Goal: Information Seeking & Learning: Find specific fact

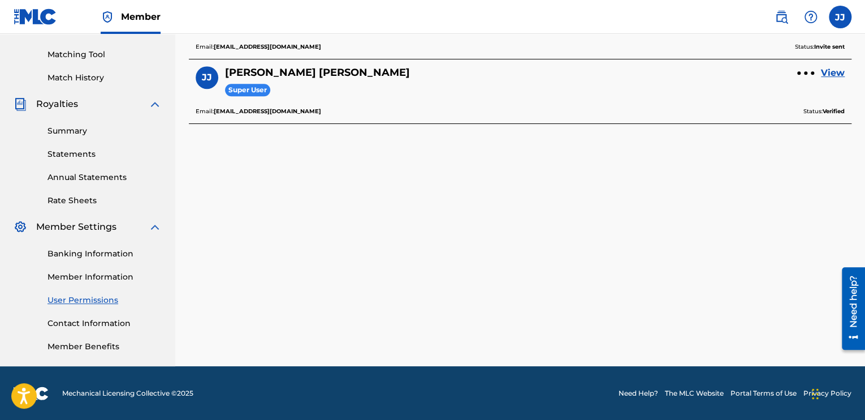
scroll to position [168, 0]
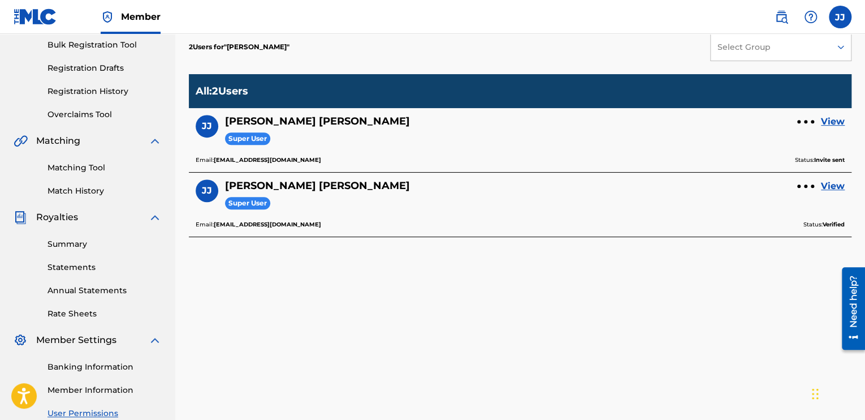
click at [93, 171] on link "Matching Tool" at bounding box center [105, 168] width 114 height 12
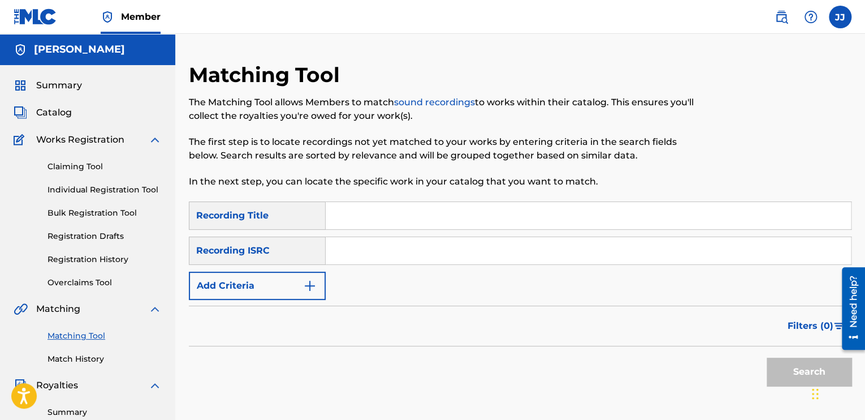
click at [292, 278] on button "Add Criteria" at bounding box center [257, 286] width 137 height 28
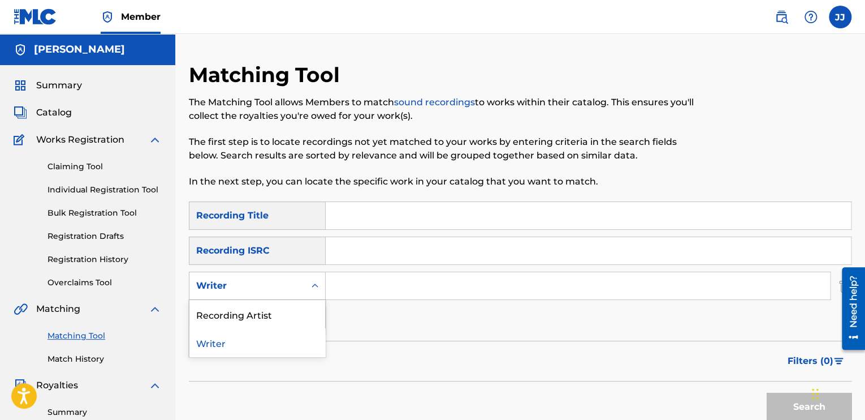
click at [283, 285] on div "Writer" at bounding box center [247, 286] width 102 height 14
click at [234, 319] on div "Recording Artist" at bounding box center [257, 314] width 136 height 28
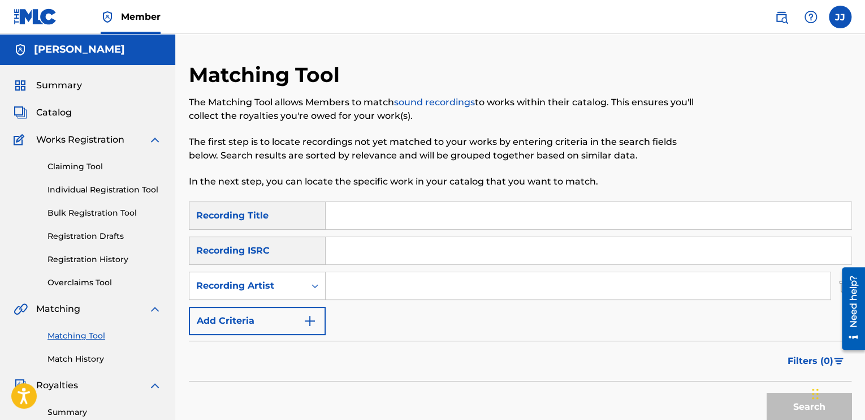
click at [395, 283] on input "Search Form" at bounding box center [578, 285] width 505 height 27
paste input "The [PERSON_NAME] Band"
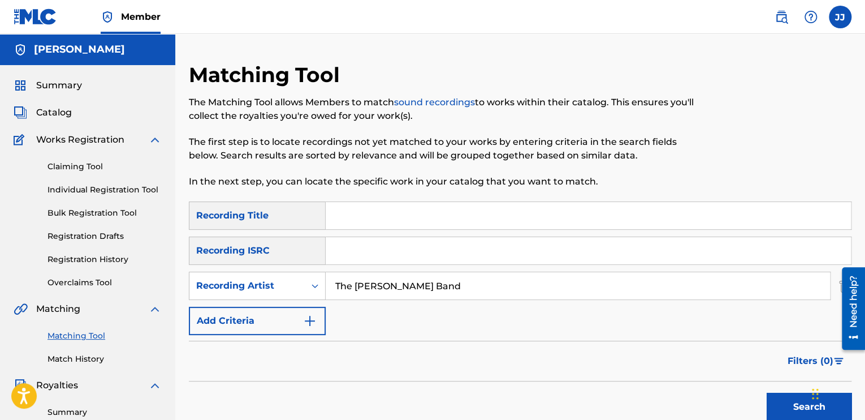
click at [795, 408] on button "Search" at bounding box center [809, 407] width 85 height 28
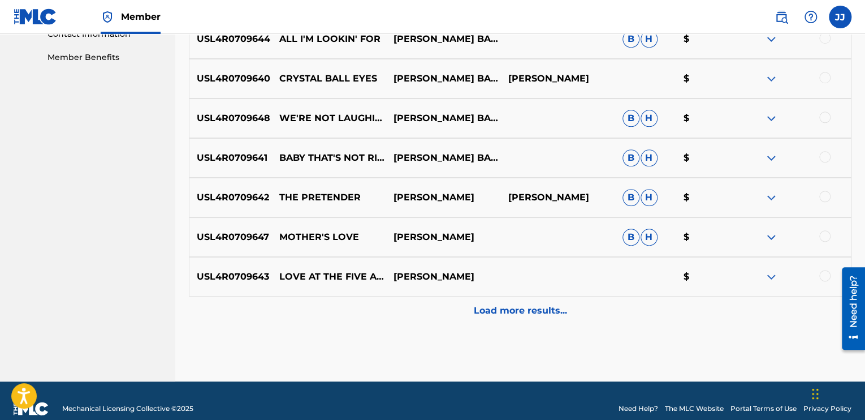
scroll to position [585, 0]
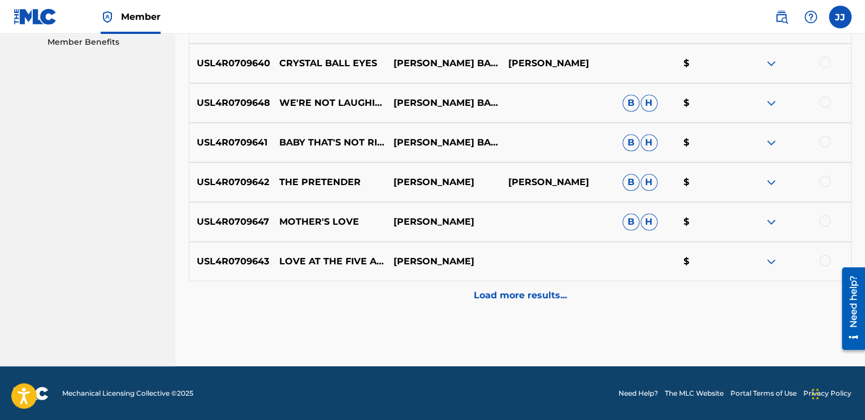
click at [520, 299] on p "Load more results..." at bounding box center [520, 295] width 93 height 14
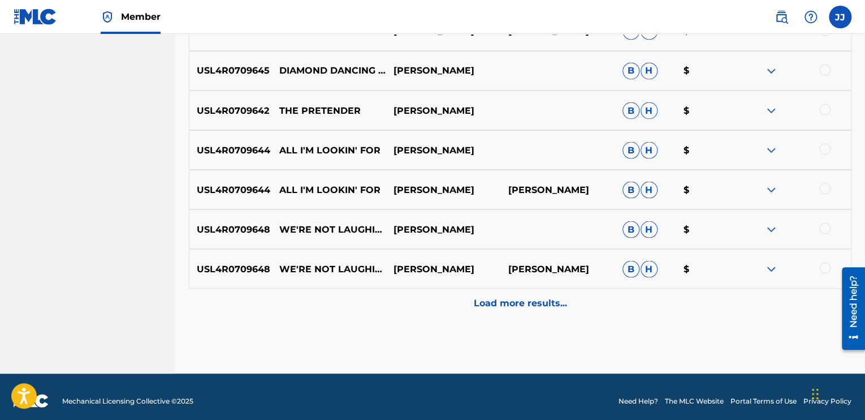
scroll to position [981, 0]
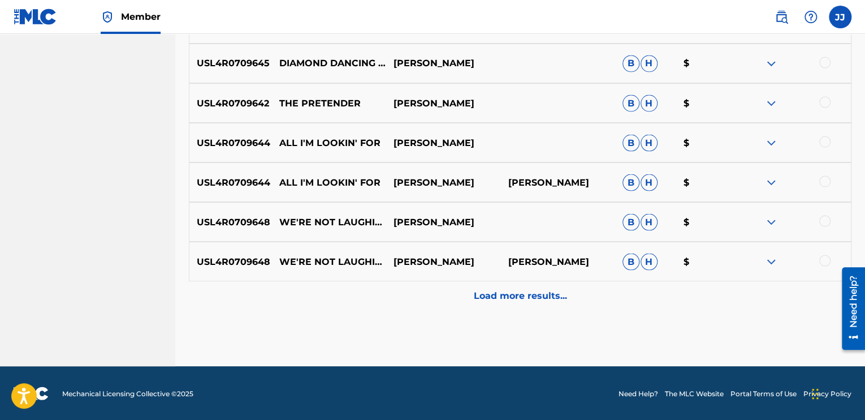
click at [532, 298] on p "Load more results..." at bounding box center [520, 295] width 93 height 14
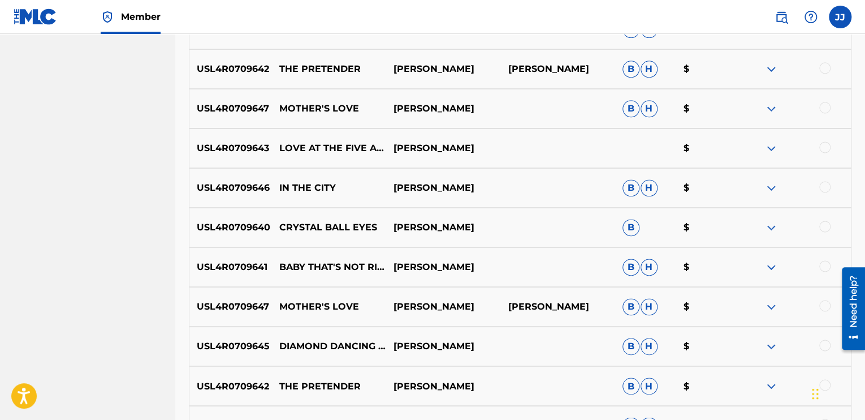
scroll to position [529, 0]
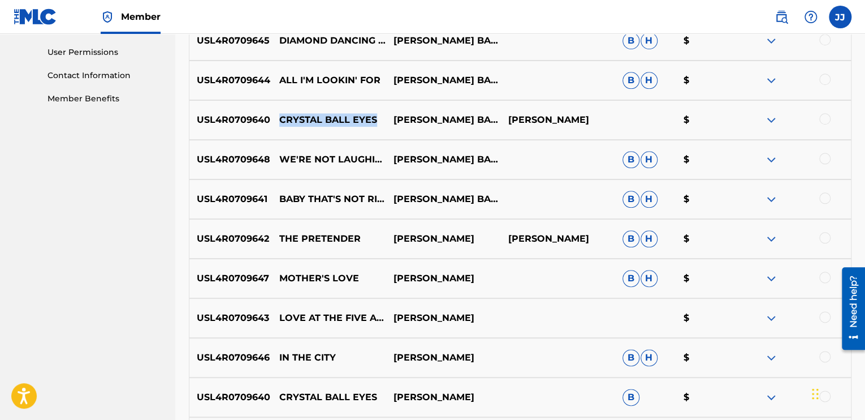
drag, startPoint x: 376, startPoint y: 119, endPoint x: 275, endPoint y: 126, distance: 100.9
click at [275, 126] on div "USL4R0709640 CRYSTAL BALL EYES [PERSON_NAME] BAND [PERSON_NAME] $" at bounding box center [520, 120] width 663 height 40
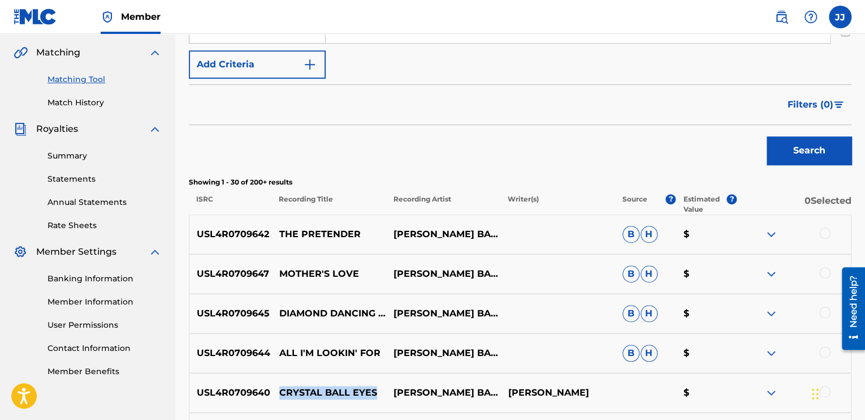
scroll to position [133, 0]
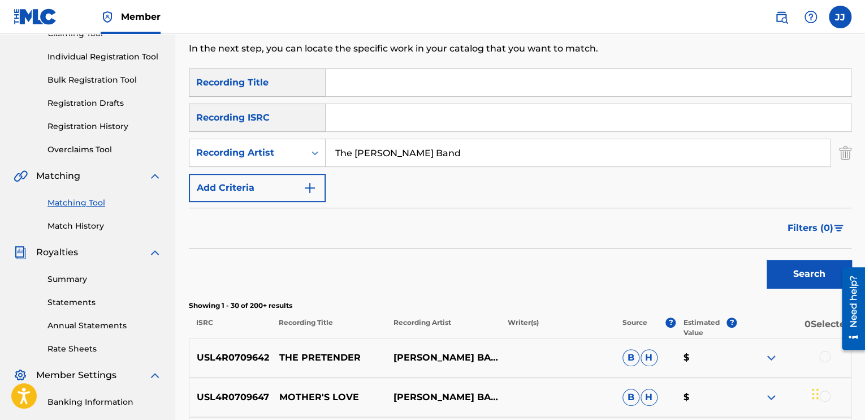
drag, startPoint x: 357, startPoint y: 155, endPoint x: 247, endPoint y: 169, distance: 110.6
click at [247, 169] on div "SearchWithCriteria2d07877f-3385-4d86-beda-6caa36fadd52 Recording Title SearchWi…" at bounding box center [520, 134] width 663 height 133
click at [539, 151] on input "[PERSON_NAME] Band" at bounding box center [578, 152] width 505 height 27
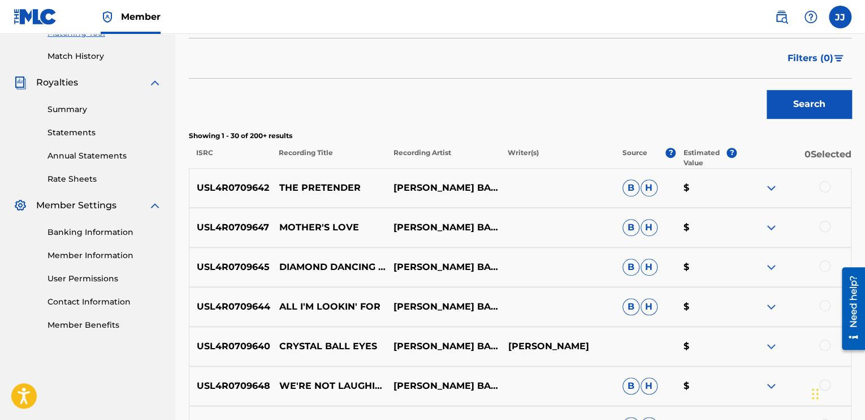
scroll to position [20, 0]
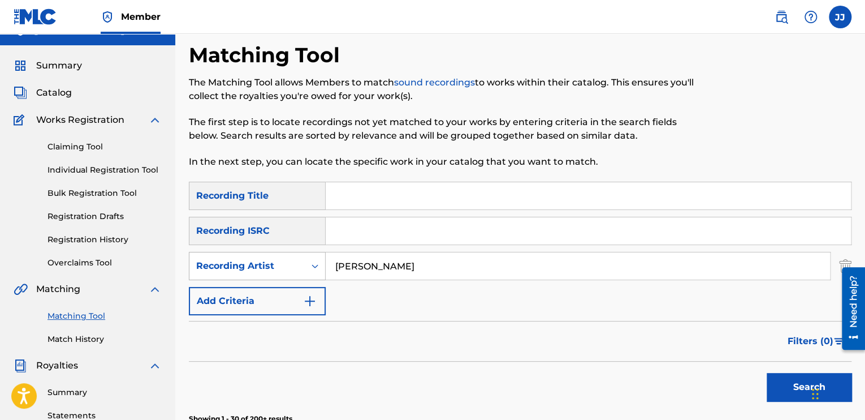
type input "[PERSON_NAME]"
click at [259, 260] on div "Recording Artist" at bounding box center [247, 266] width 102 height 14
click at [239, 300] on div "Writer" at bounding box center [257, 294] width 136 height 28
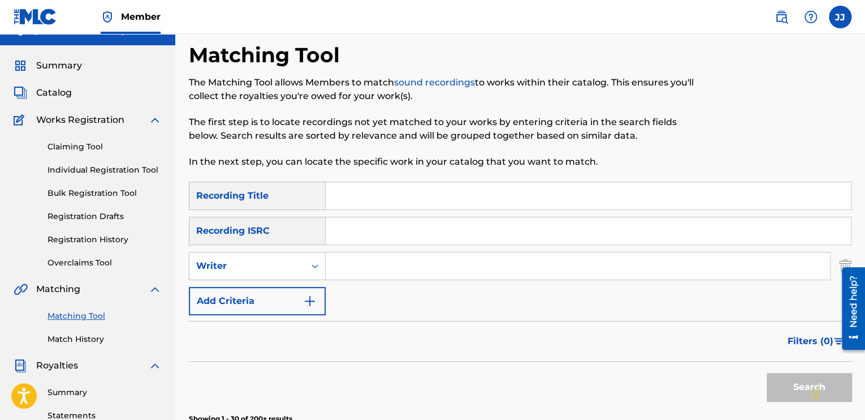
click at [365, 266] on input "Search Form" at bounding box center [578, 265] width 505 height 27
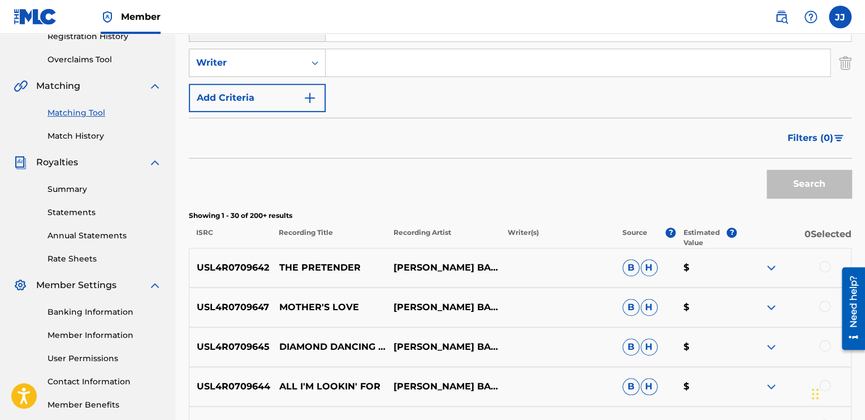
scroll to position [246, 0]
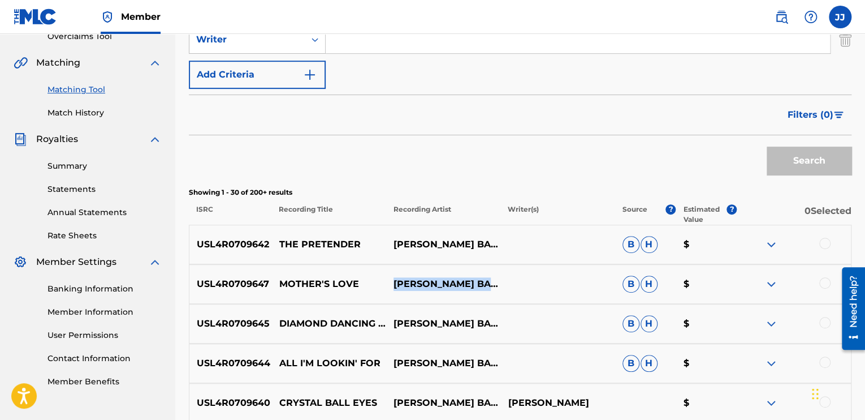
drag, startPoint x: 486, startPoint y: 276, endPoint x: 387, endPoint y: 277, distance: 99.0
click at [387, 277] on p "[PERSON_NAME] BAND" at bounding box center [443, 284] width 114 height 14
copy p "[PERSON_NAME]"
click at [397, 43] on input "Search Form" at bounding box center [578, 39] width 505 height 27
paste input "[PERSON_NAME]"
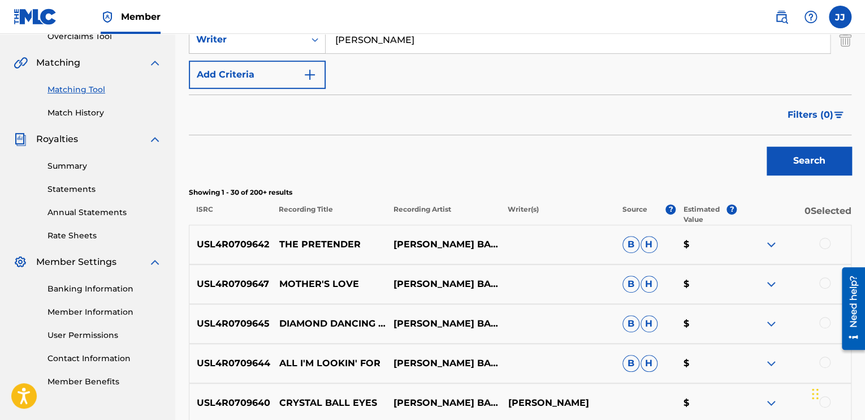
type input "[PERSON_NAME]"
click at [829, 157] on button "Search" at bounding box center [809, 161] width 85 height 28
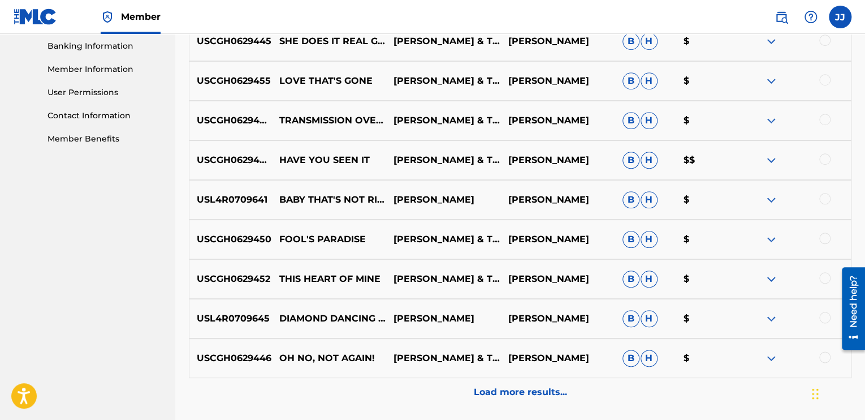
scroll to position [472, 0]
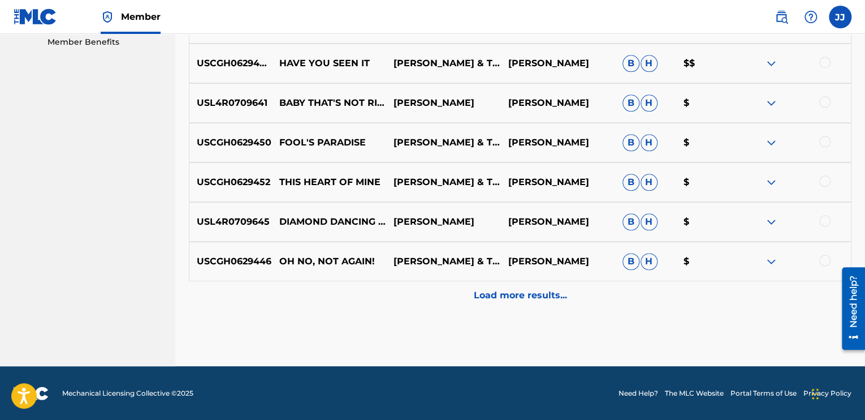
click at [522, 292] on p "Load more results..." at bounding box center [520, 295] width 93 height 14
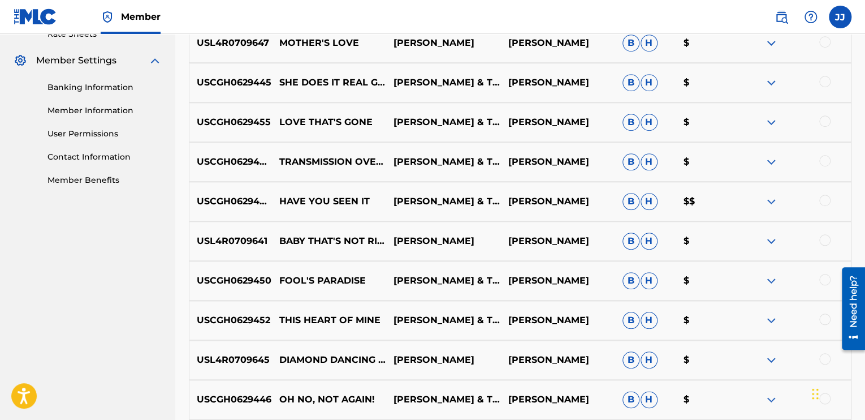
scroll to position [453, 0]
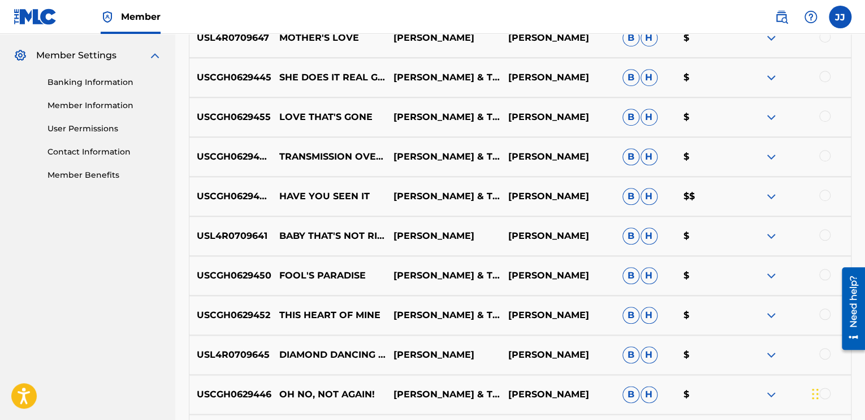
click at [776, 195] on img at bounding box center [772, 196] width 14 height 14
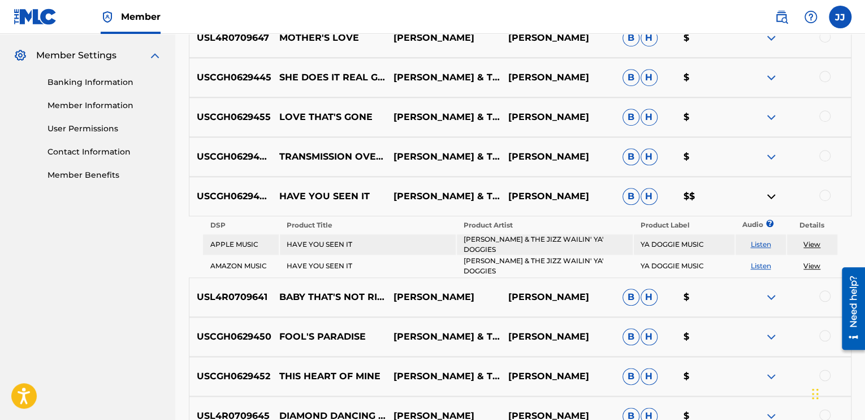
click at [776, 195] on img at bounding box center [772, 196] width 14 height 14
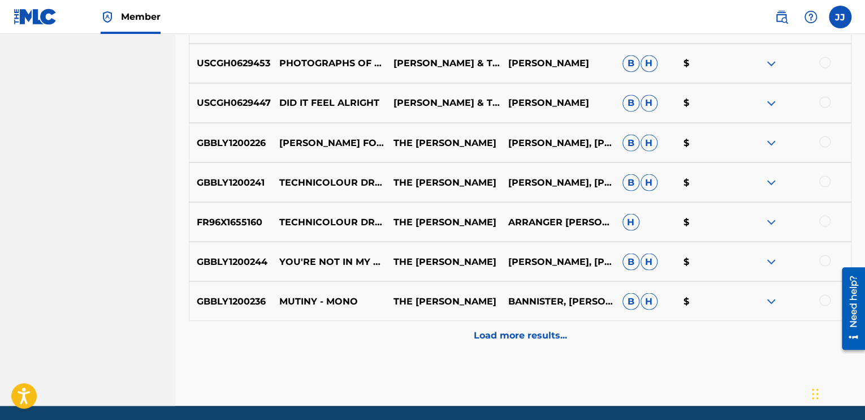
scroll to position [962, 0]
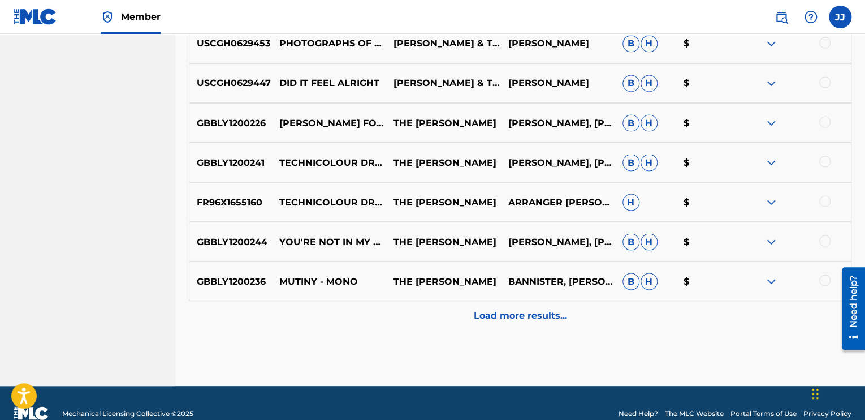
click at [572, 311] on div "Load more results..." at bounding box center [520, 315] width 663 height 28
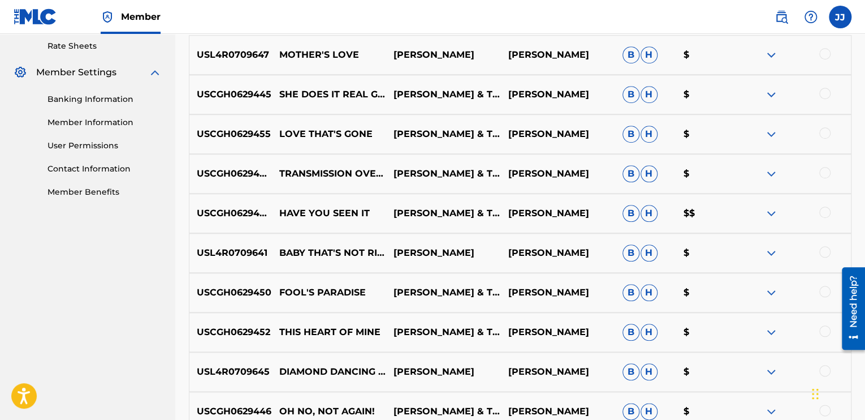
scroll to position [453, 0]
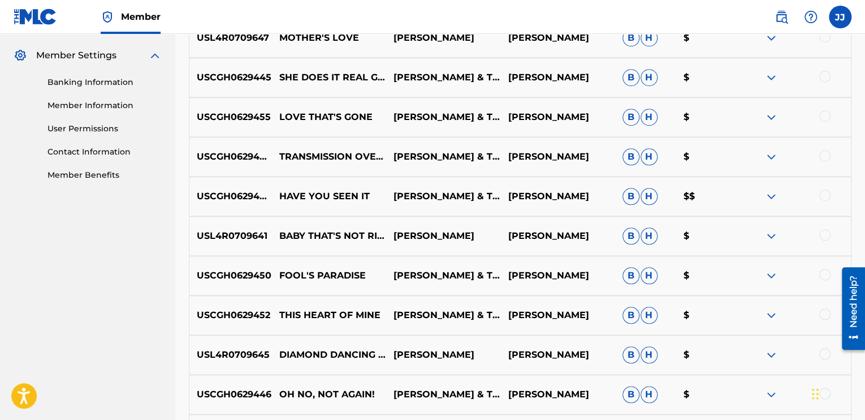
drag, startPoint x: 608, startPoint y: 79, endPoint x: 505, endPoint y: 89, distance: 103.5
click at [505, 89] on div "USCGH0629445 SHE DOES IT REAL GOOD [PERSON_NAME] B & THE JIZZ WAILIN' YA' DOGGI…" at bounding box center [520, 78] width 663 height 40
drag, startPoint x: 494, startPoint y: 120, endPoint x: 389, endPoint y: 104, distance: 106.6
click at [389, 110] on p "[PERSON_NAME] & THE JIZZ WAILIN' YA' DOGGIES" at bounding box center [443, 117] width 114 height 14
copy p "[PERSON_NAME] & THE JIZZ WAILIN' YA' DOGGIES"
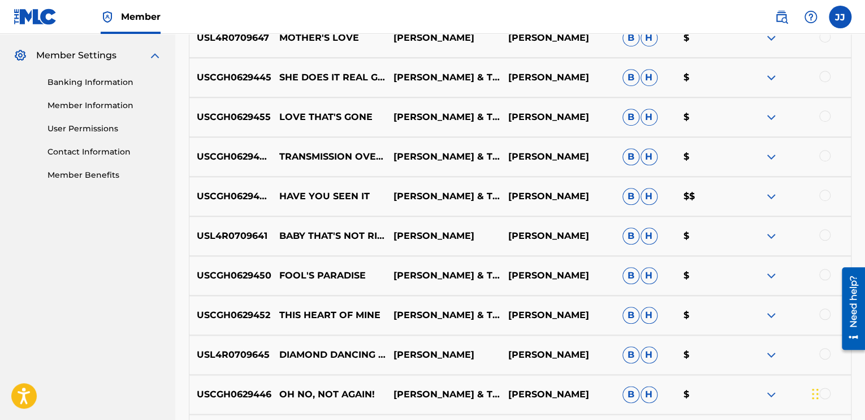
click at [381, 259] on div "USCGH0629450 FOOL'S PARADISE [PERSON_NAME] & THE JIZZ WAILIN' YA' DOGGIES [PERS…" at bounding box center [520, 276] width 663 height 40
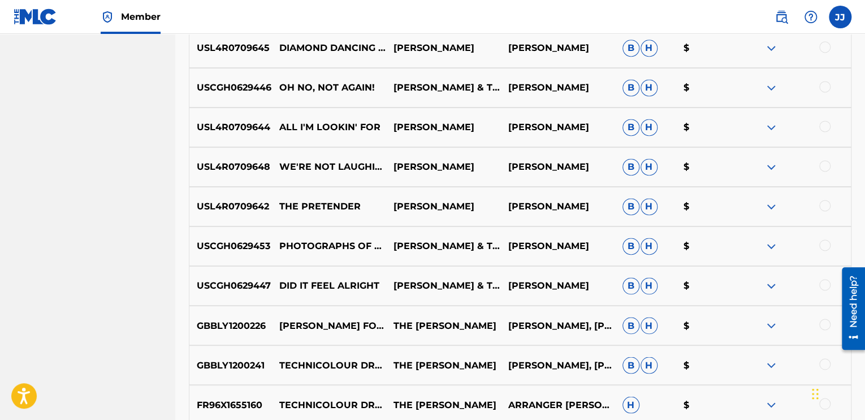
scroll to position [792, 0]
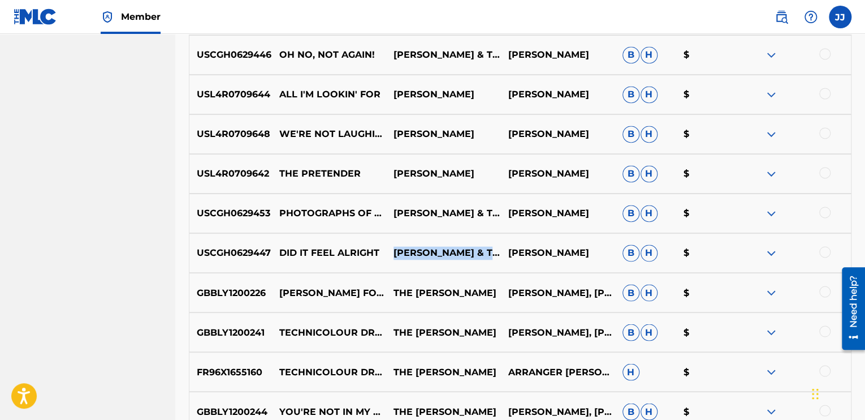
drag, startPoint x: 498, startPoint y: 256, endPoint x: 396, endPoint y: 247, distance: 102.2
click at [396, 247] on p "[PERSON_NAME] & THE JIZZ WAILIN' YA' DOGGIES" at bounding box center [443, 253] width 114 height 14
click at [559, 291] on p "[PERSON_NAME], [PERSON_NAME]" at bounding box center [558, 293] width 114 height 14
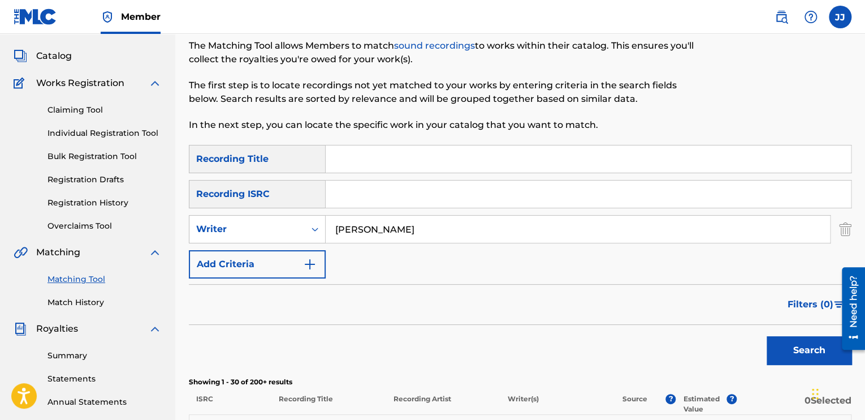
scroll to position [0, 0]
